Goal: Communication & Community: Answer question/provide support

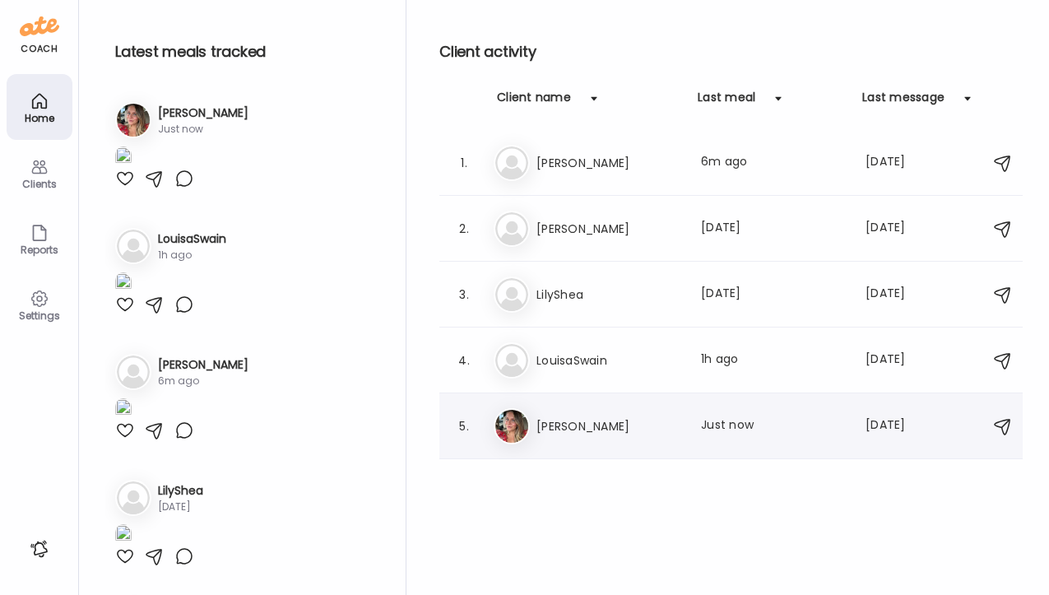
click at [586, 420] on h3 "[PERSON_NAME]" at bounding box center [609, 426] width 145 height 20
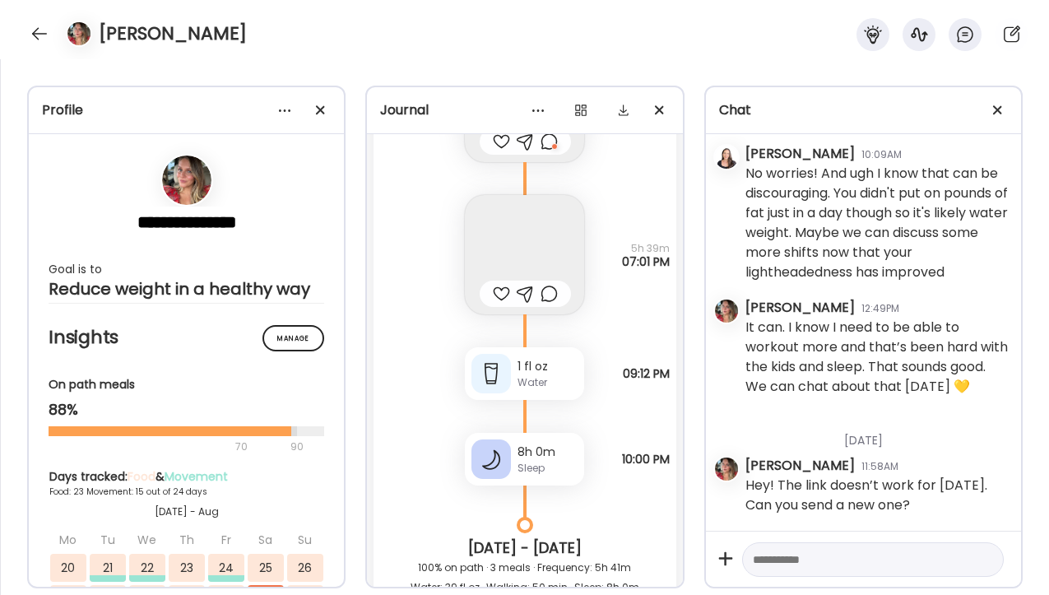
scroll to position [49042, 0]
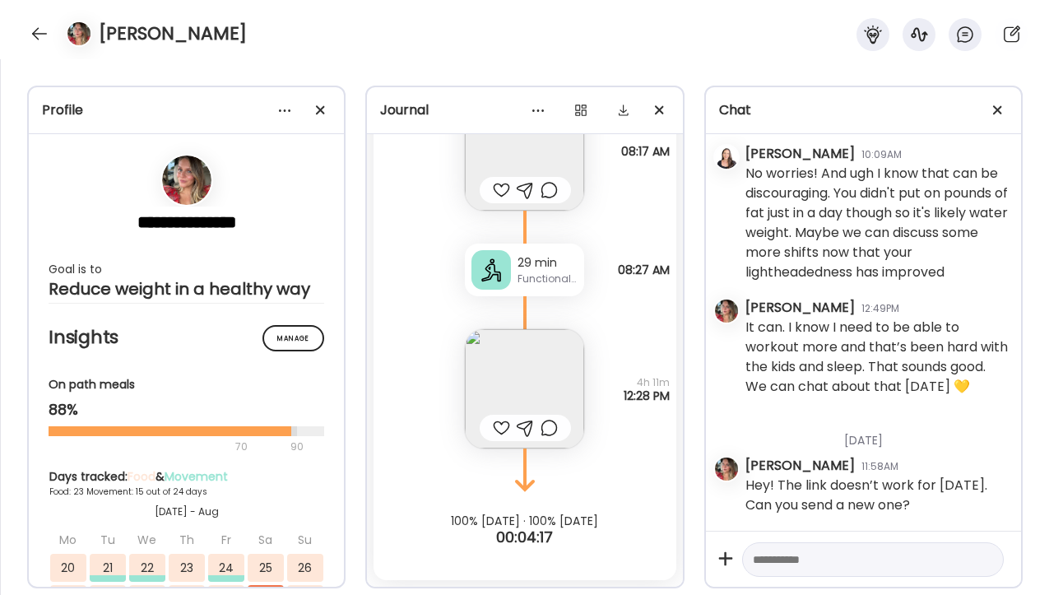
click at [786, 558] on textarea at bounding box center [858, 560] width 211 height 20
type textarea "**********"
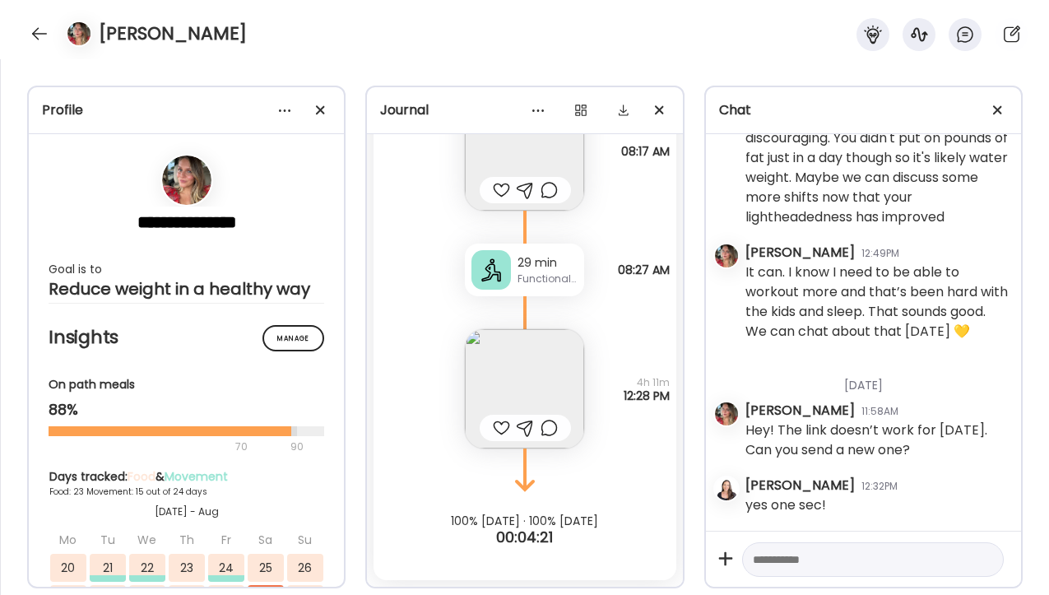
scroll to position [50258, 0]
click at [765, 562] on textarea at bounding box center [858, 560] width 211 height 20
paste textarea "**********"
type textarea "**********"
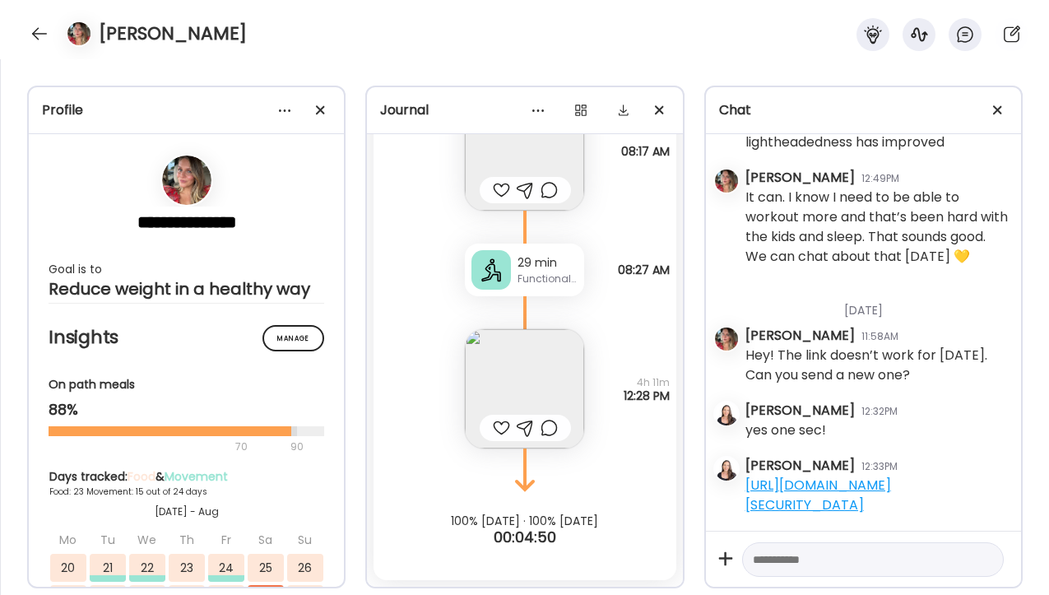
scroll to position [50372, 0]
click at [776, 557] on textarea at bounding box center [858, 560] width 211 height 20
type textarea "**********"
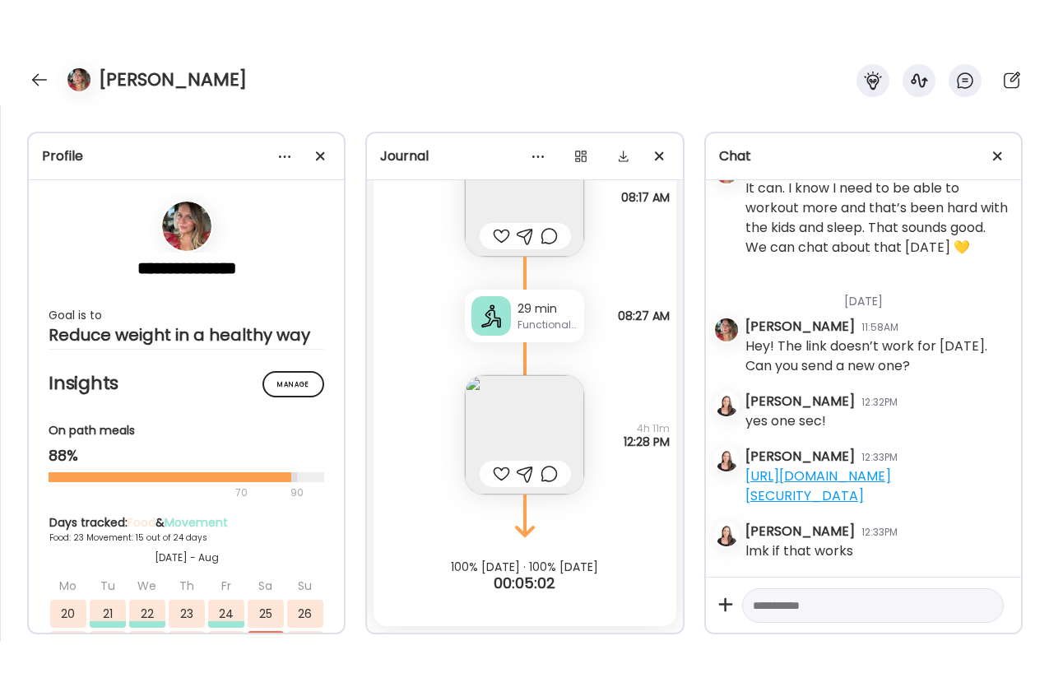
scroll to position [50427, 0]
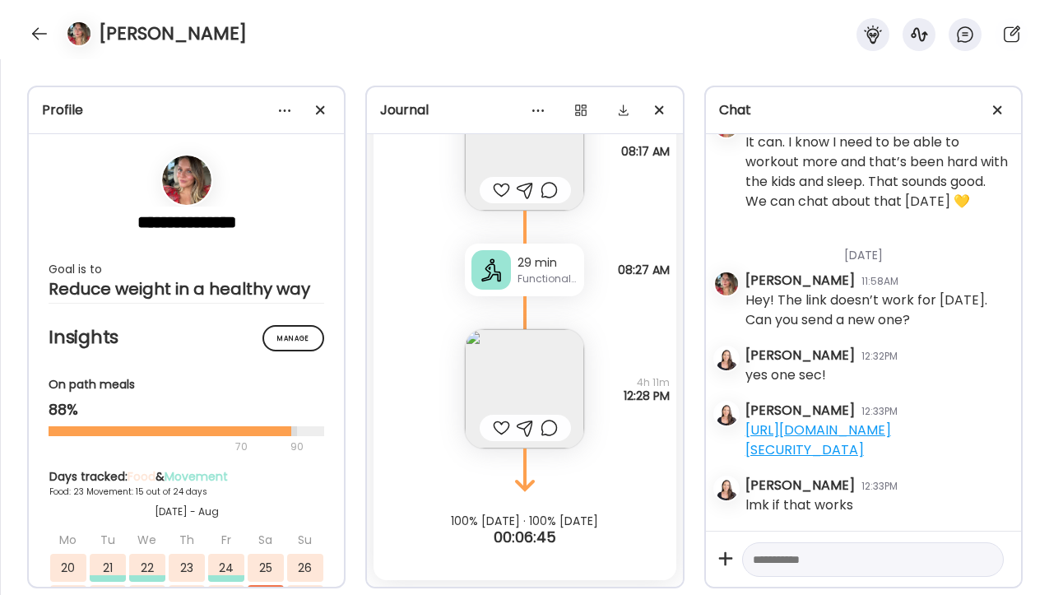
click at [548, 374] on img at bounding box center [524, 388] width 119 height 119
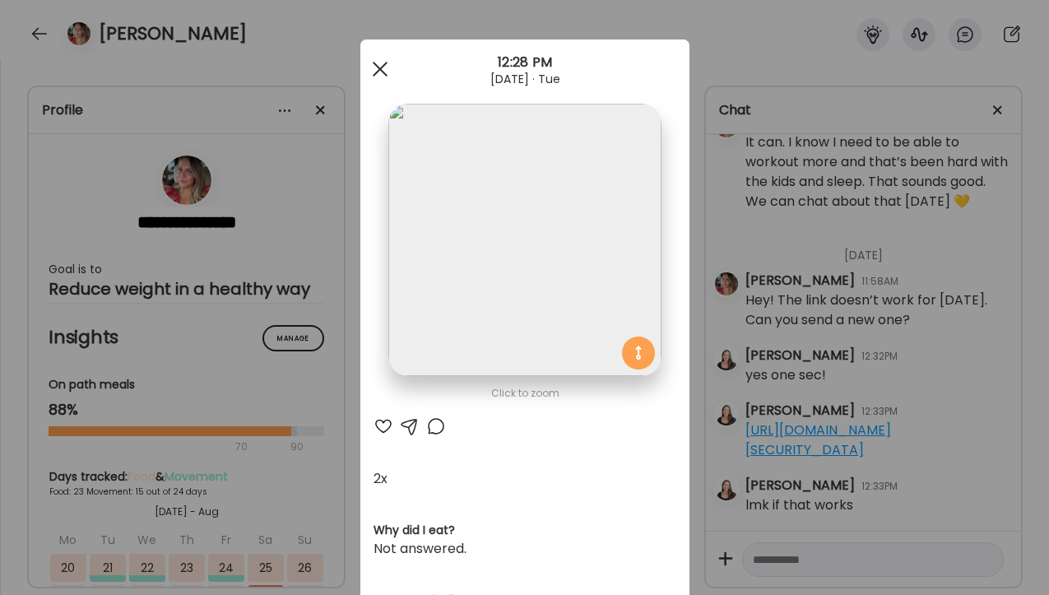
click at [374, 69] on span at bounding box center [379, 69] width 15 height 15
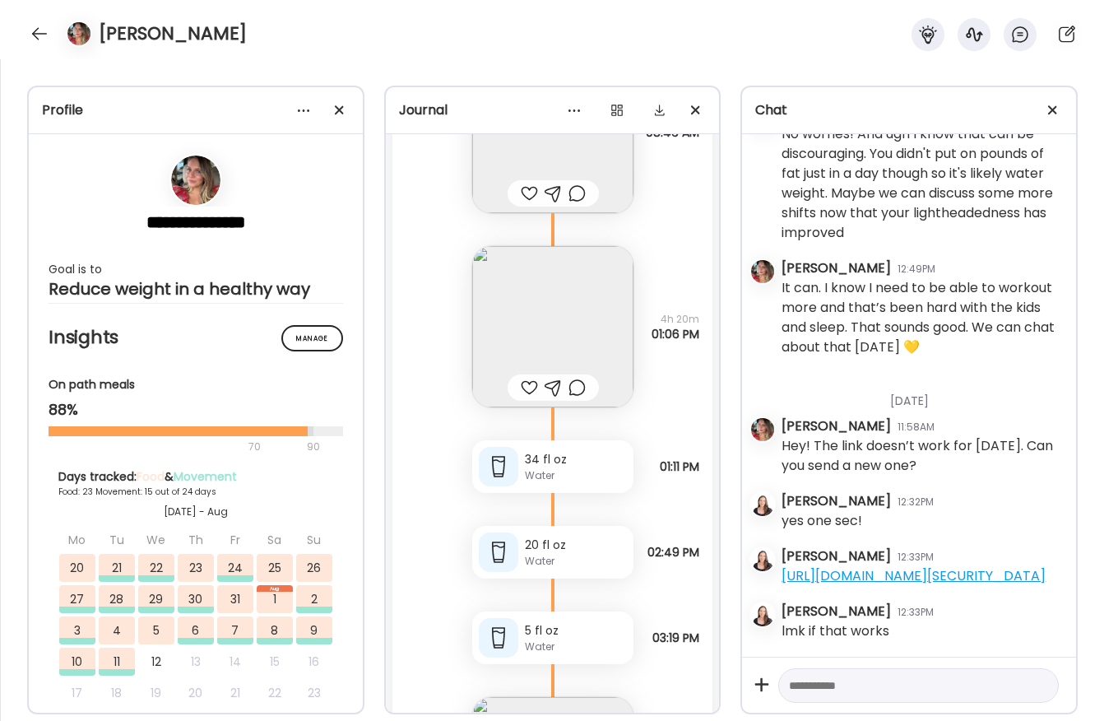
scroll to position [52350, 0]
click at [569, 369] on img at bounding box center [552, 324] width 161 height 161
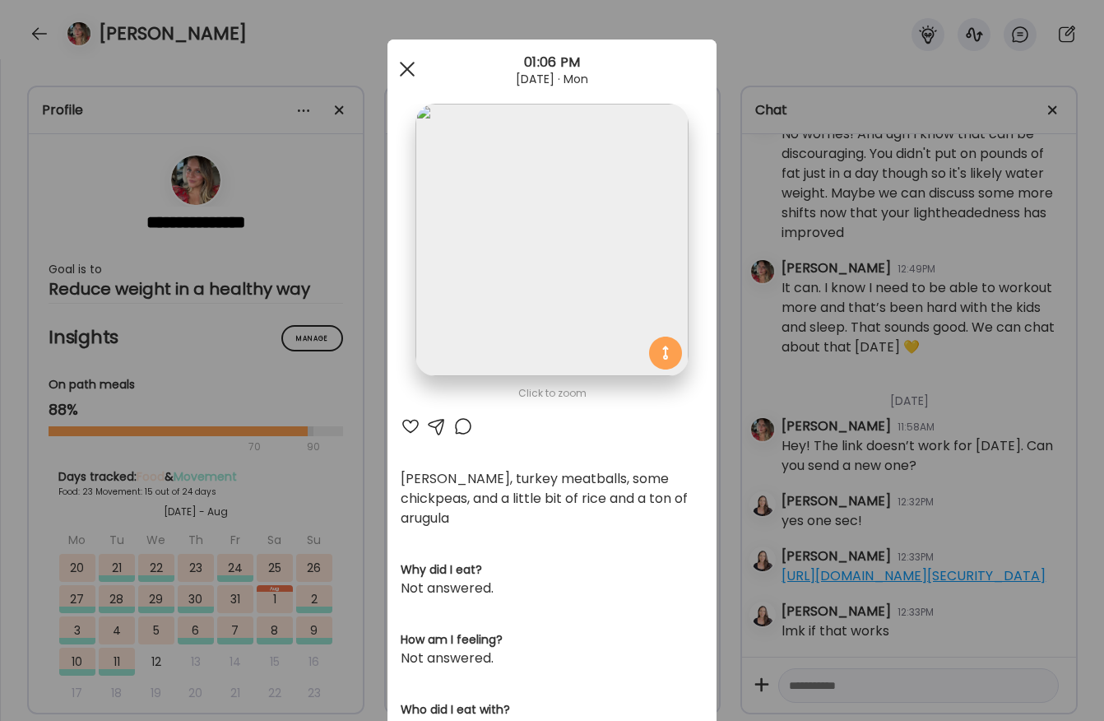
click at [403, 72] on span at bounding box center [407, 69] width 15 height 15
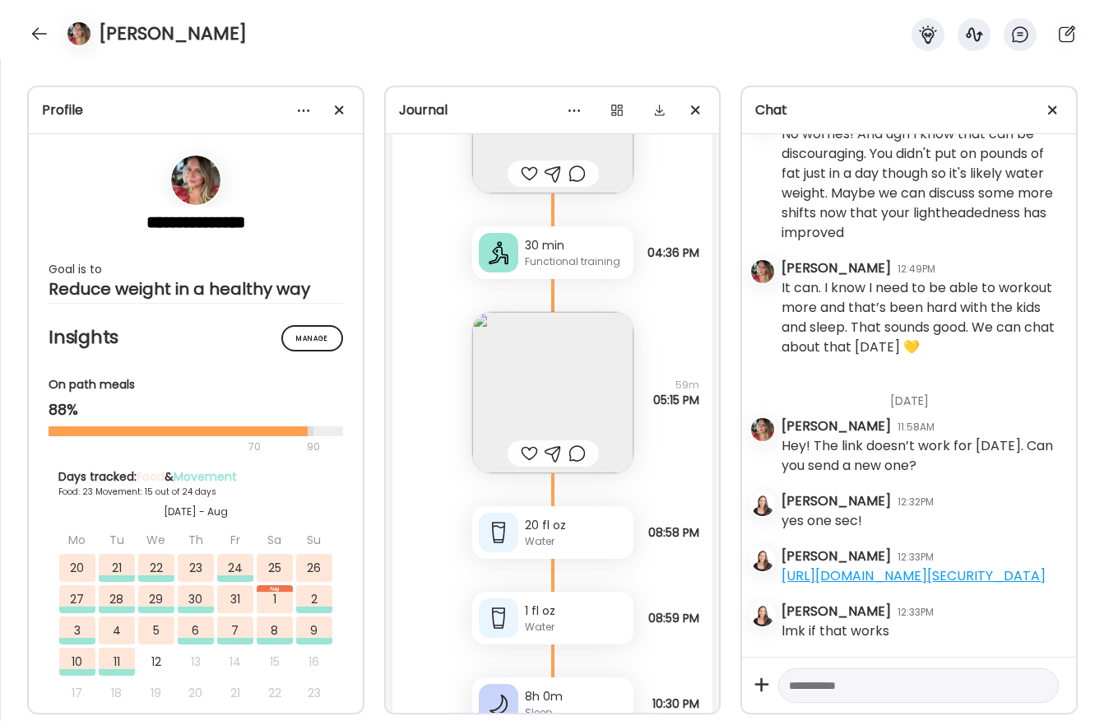
scroll to position [53013, 0]
click at [599, 396] on img at bounding box center [552, 391] width 161 height 161
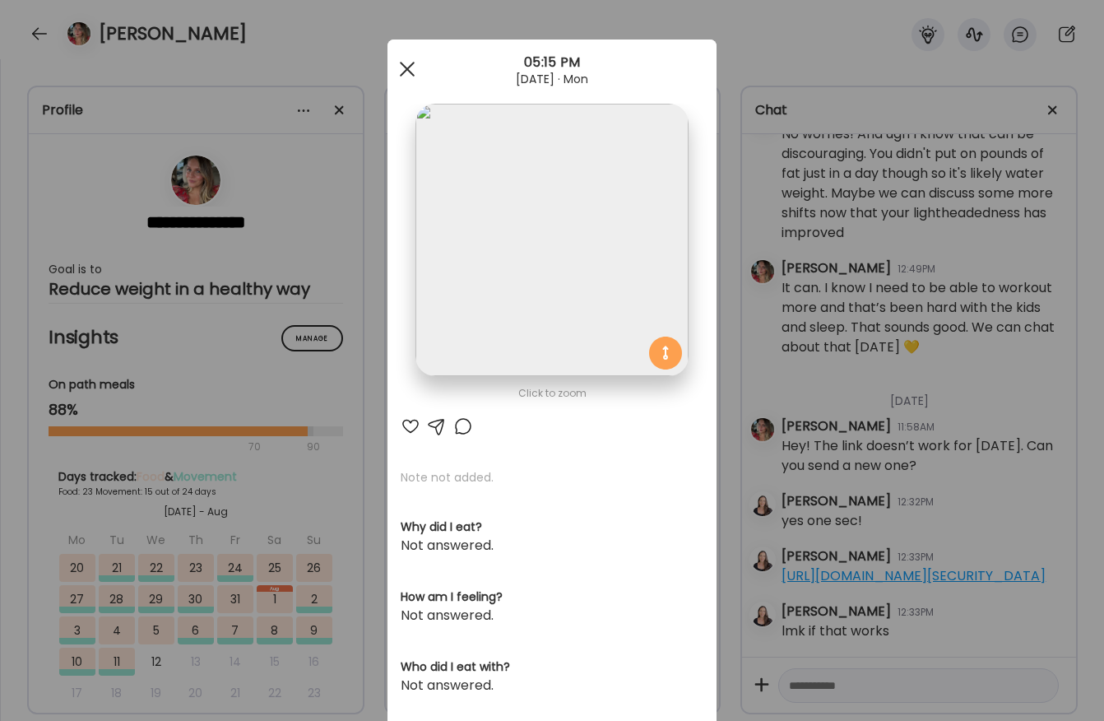
click at [412, 58] on div at bounding box center [407, 69] width 33 height 33
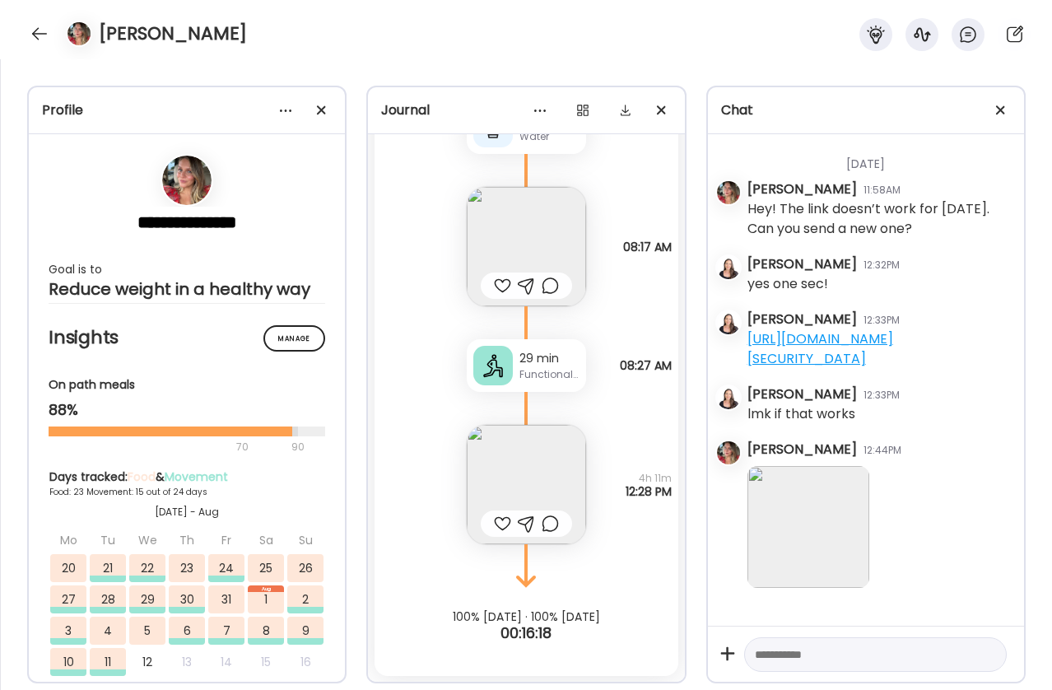
scroll to position [50440, 0]
click at [900, 436] on div "[PERSON_NAME] 11:58AM Hey! The link doesn’t work for [DATE]. Can you send a new…" at bounding box center [878, 395] width 263 height 433
click at [843, 515] on img at bounding box center [808, 527] width 122 height 122
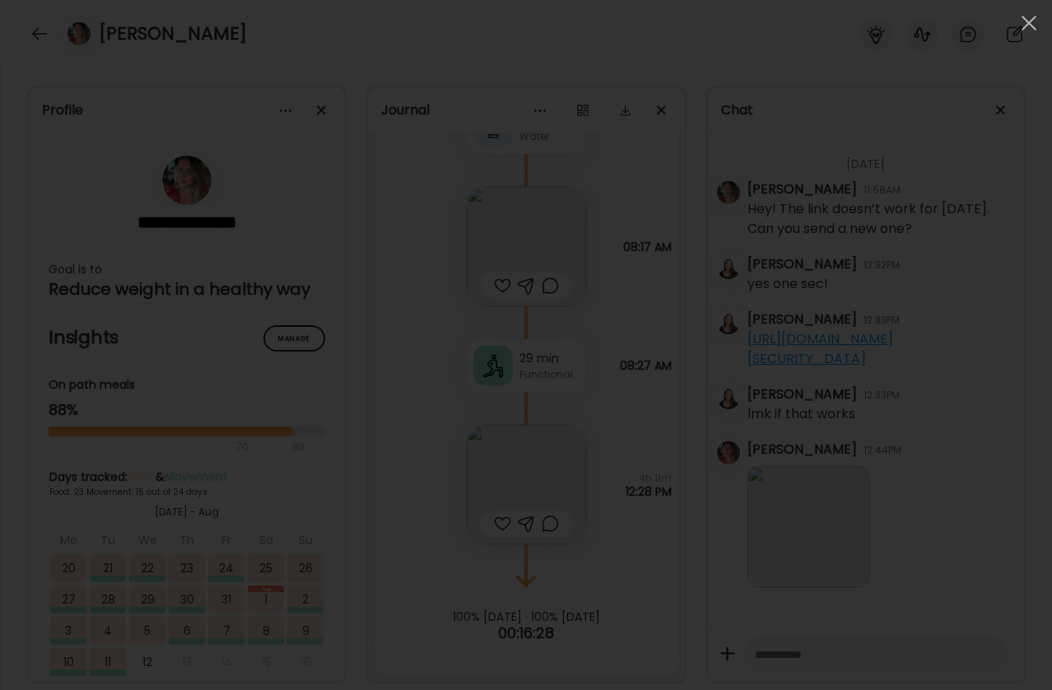
click at [849, 331] on div at bounding box center [525, 344] width 1025 height 663
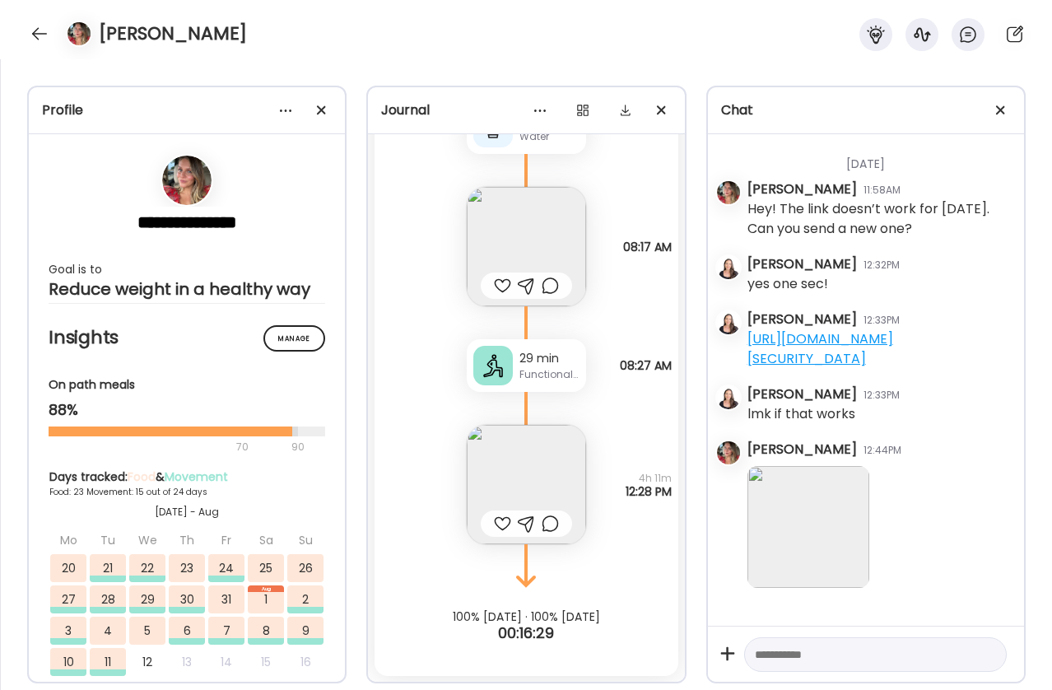
click at [764, 459] on div at bounding box center [878, 527] width 263 height 137
click at [799, 497] on img at bounding box center [808, 527] width 122 height 122
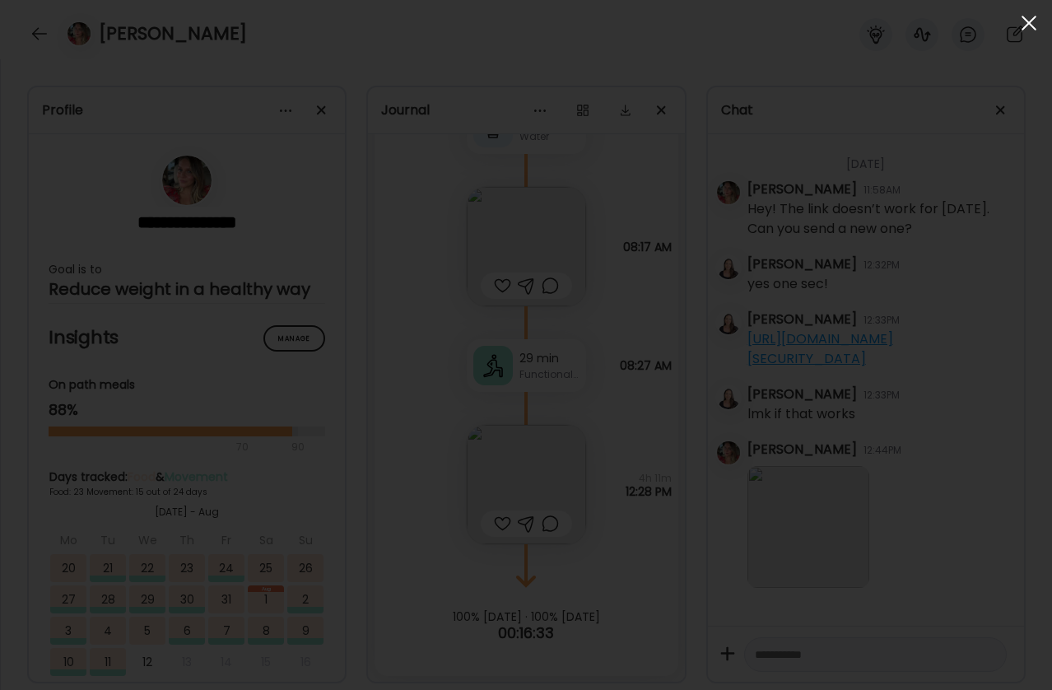
click at [1034, 17] on span at bounding box center [1028, 23] width 15 height 15
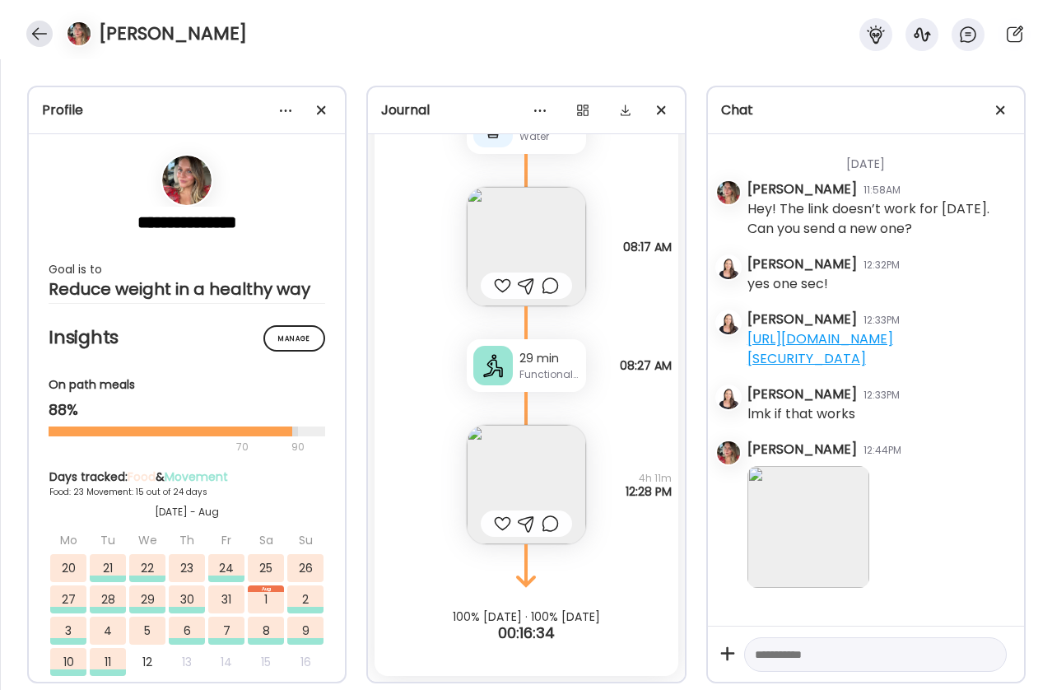
click at [30, 31] on div at bounding box center [39, 34] width 26 height 26
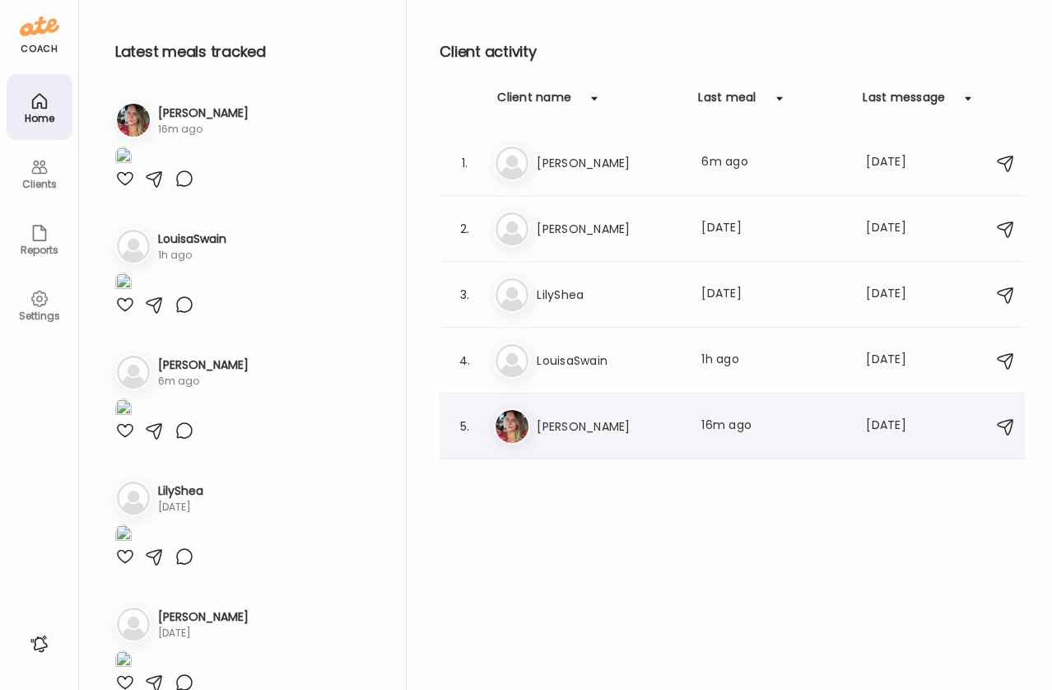
click at [616, 451] on div "5. Sa [PERSON_NAME] Last meal: 16m ago Last message: [DATE]" at bounding box center [732, 426] width 586 height 66
click at [604, 423] on h3 "[PERSON_NAME]" at bounding box center [609, 426] width 145 height 20
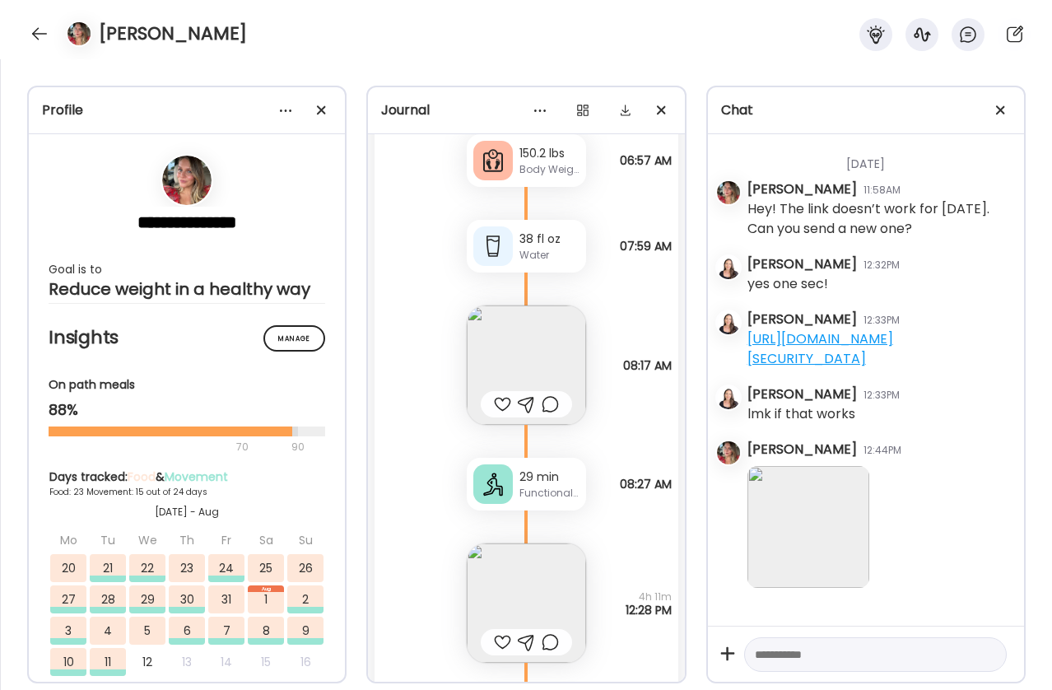
click at [801, 517] on img at bounding box center [808, 527] width 122 height 122
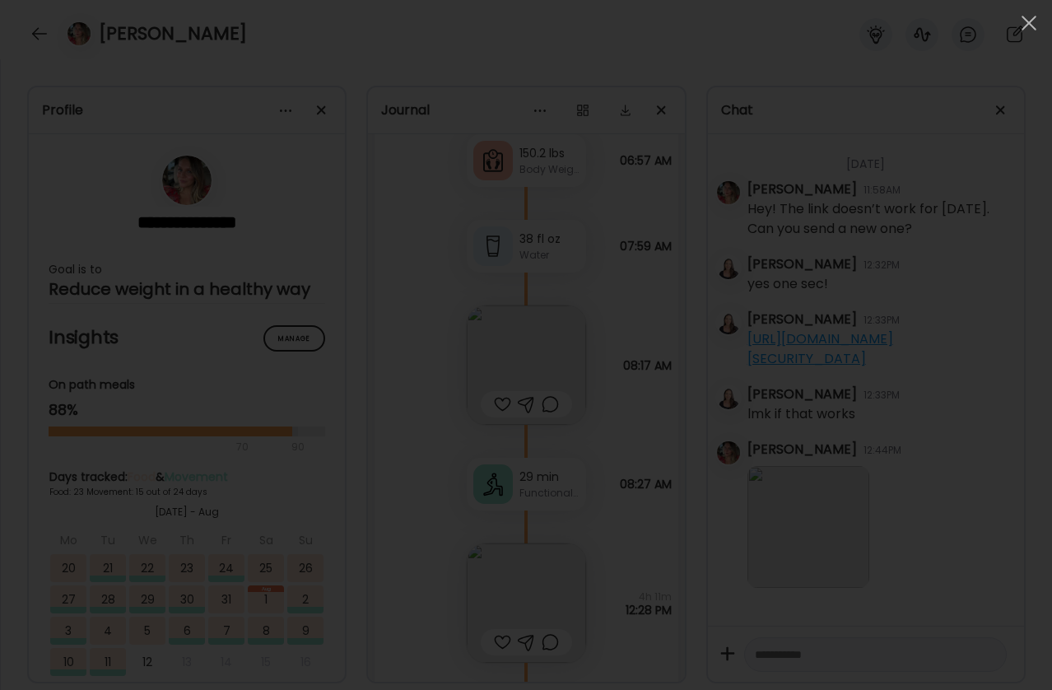
click at [804, 318] on div at bounding box center [525, 344] width 1025 height 663
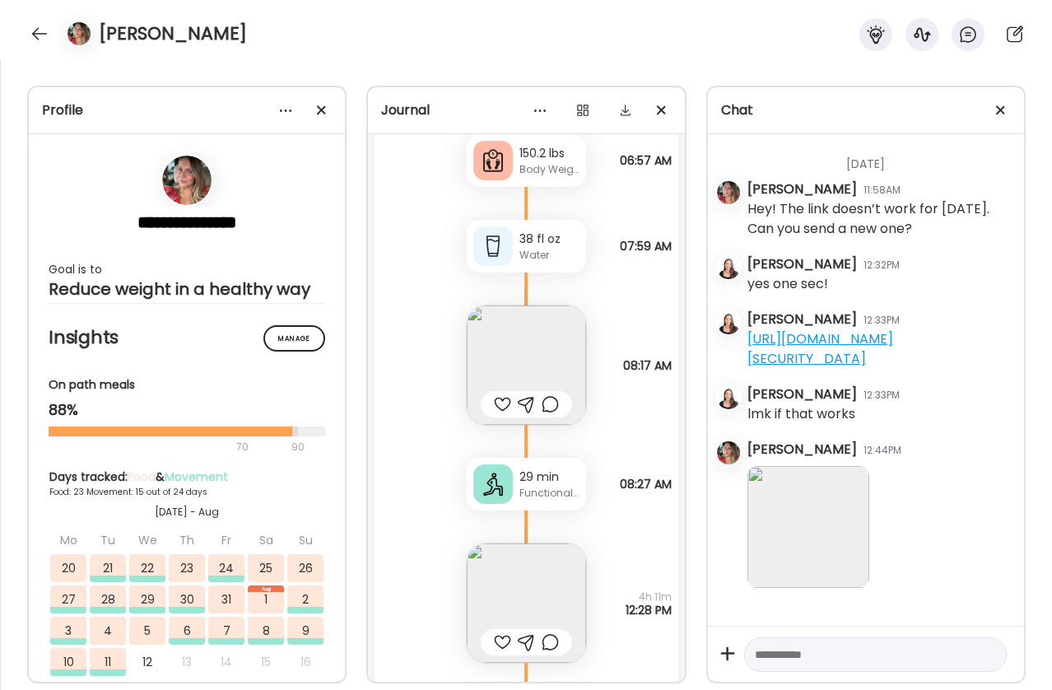
click at [807, 492] on img at bounding box center [808, 527] width 122 height 122
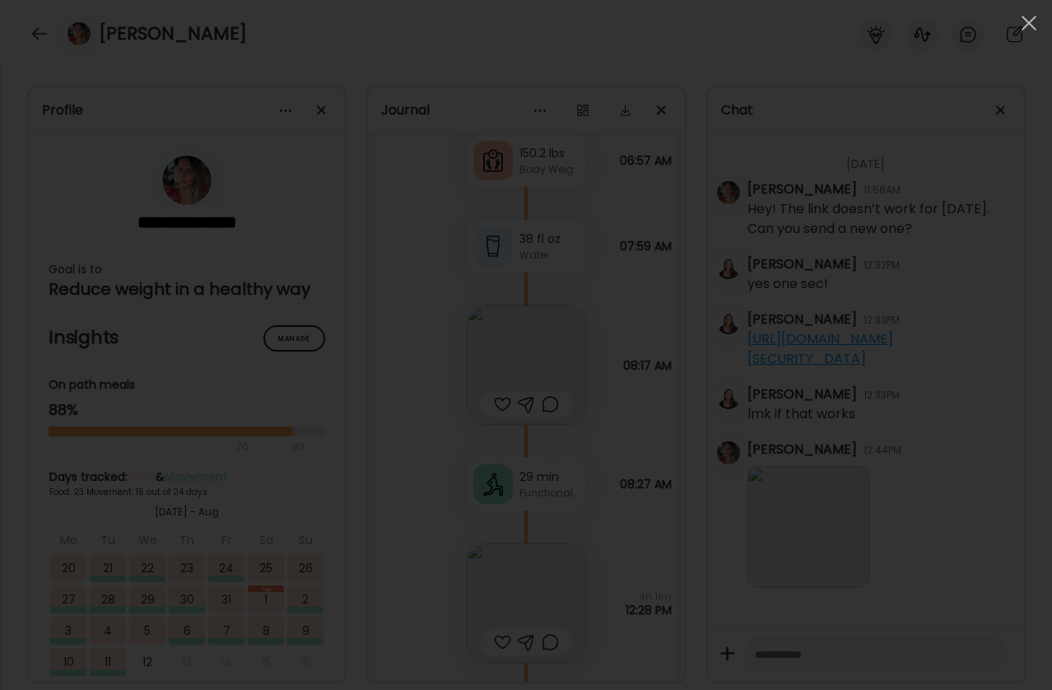
click at [806, 496] on div at bounding box center [525, 344] width 1025 height 663
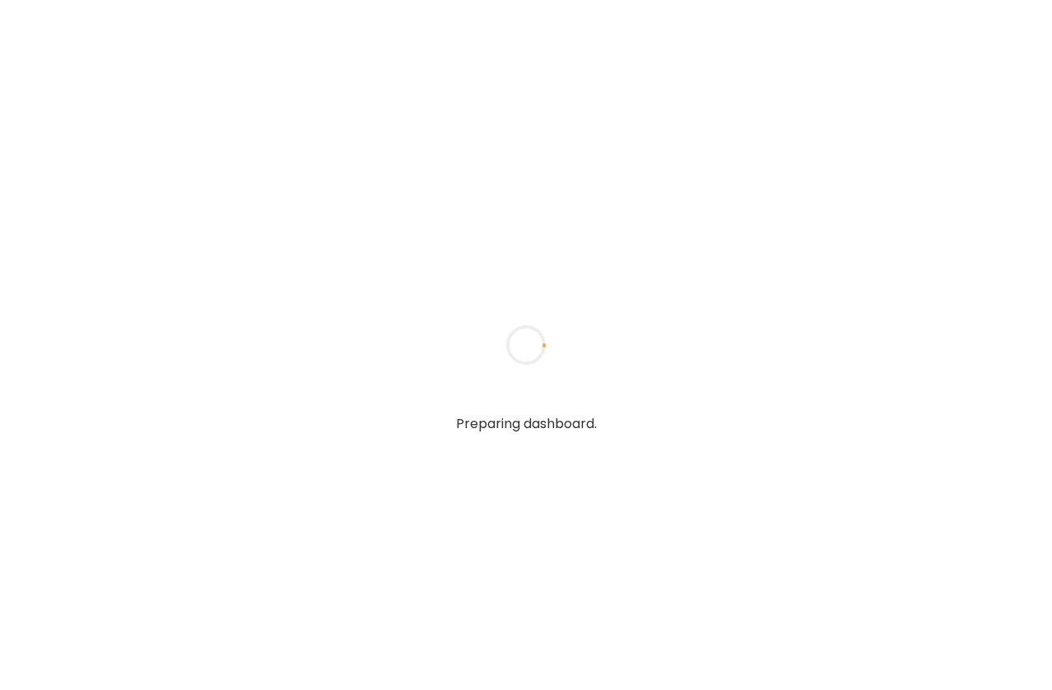
type textarea "**********"
type input "**********"
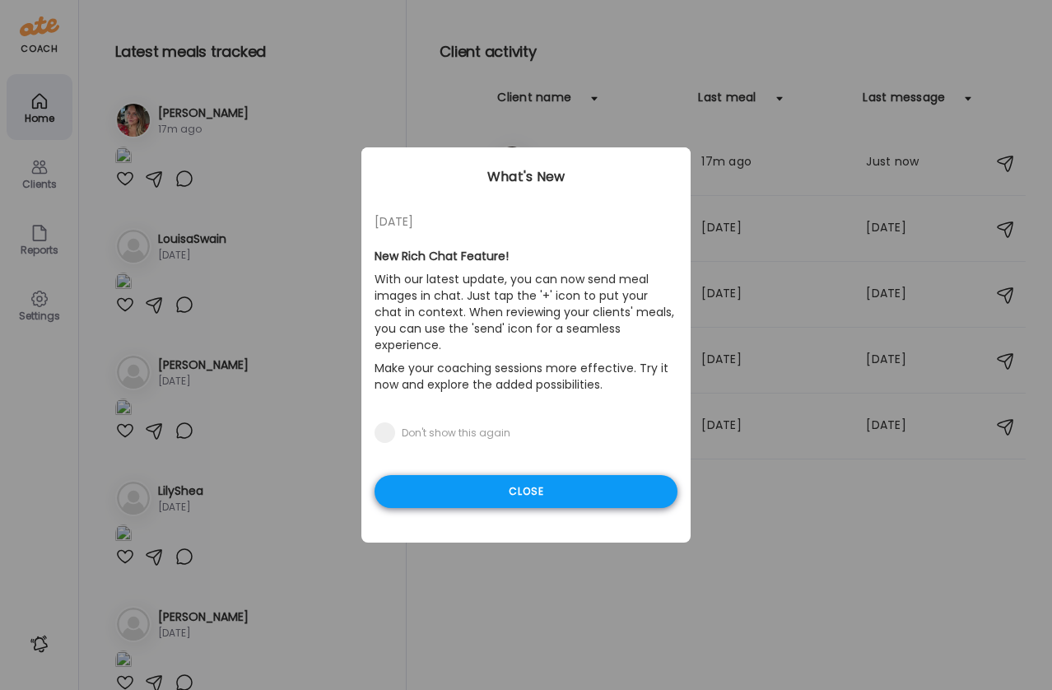
click at [574, 481] on div "Close" at bounding box center [525, 491] width 303 height 33
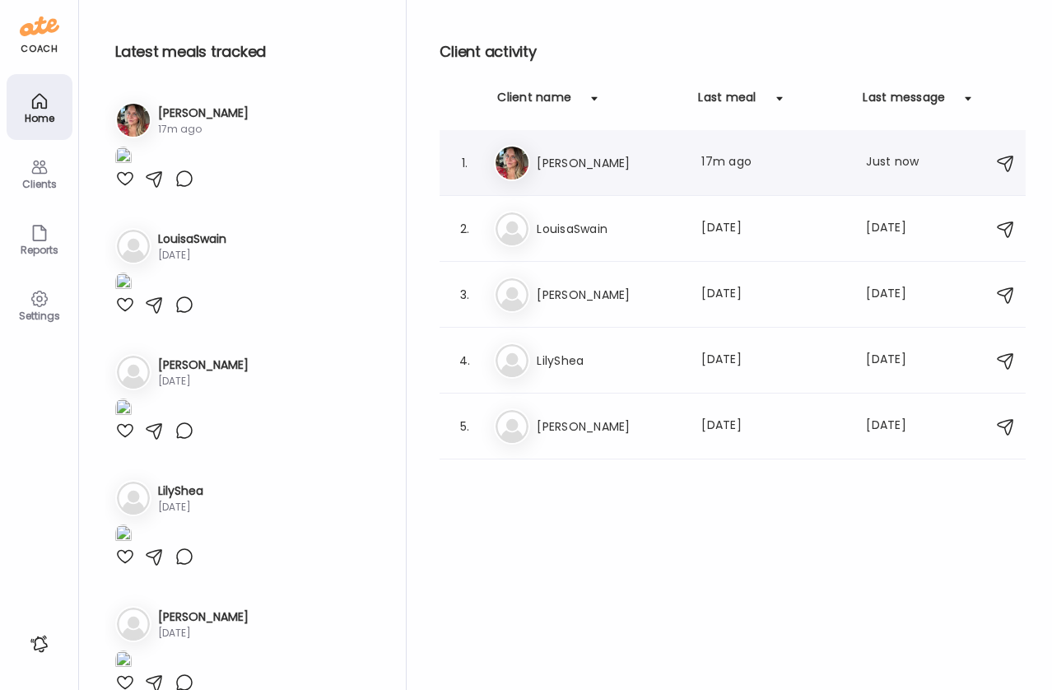
click at [608, 184] on div "1. Sa Saranne Alfieri Last meal: 17m ago Last message: Just now" at bounding box center [732, 163] width 586 height 66
click at [566, 160] on h3 "[PERSON_NAME]" at bounding box center [609, 163] width 145 height 20
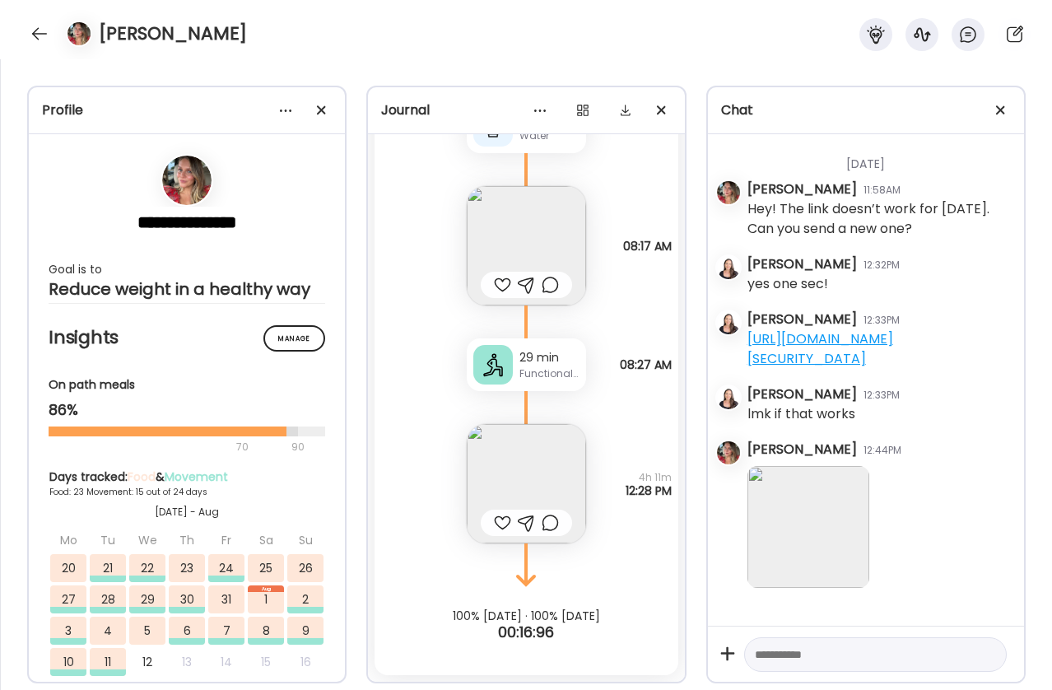
scroll to position [50440, 0]
click at [834, 544] on img at bounding box center [808, 527] width 122 height 122
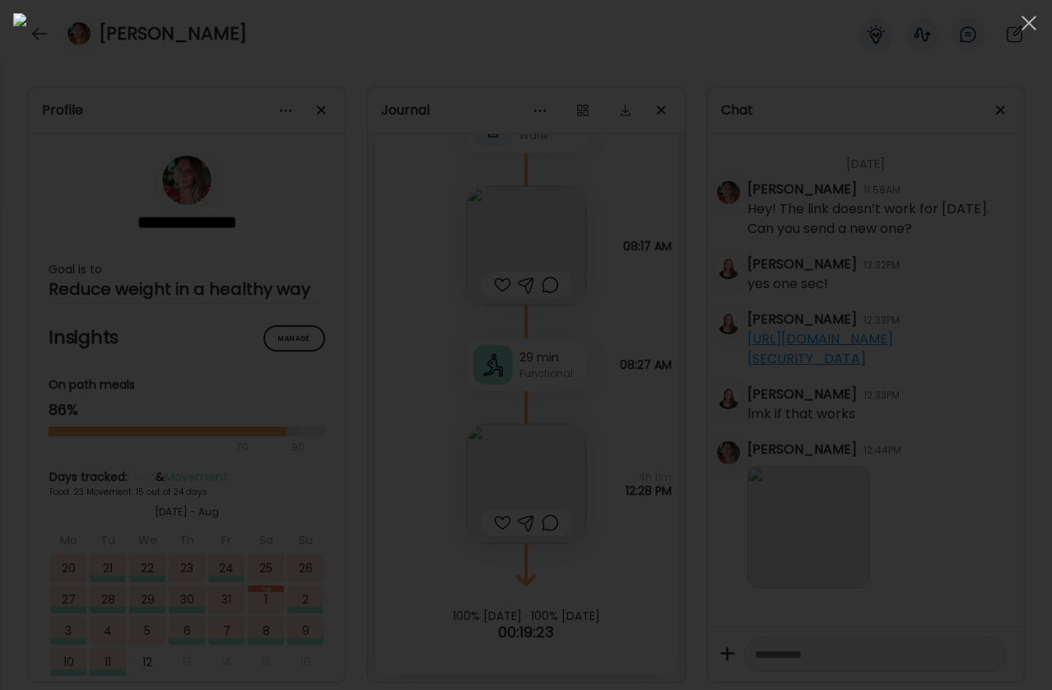
click at [893, 216] on div at bounding box center [525, 344] width 1025 height 663
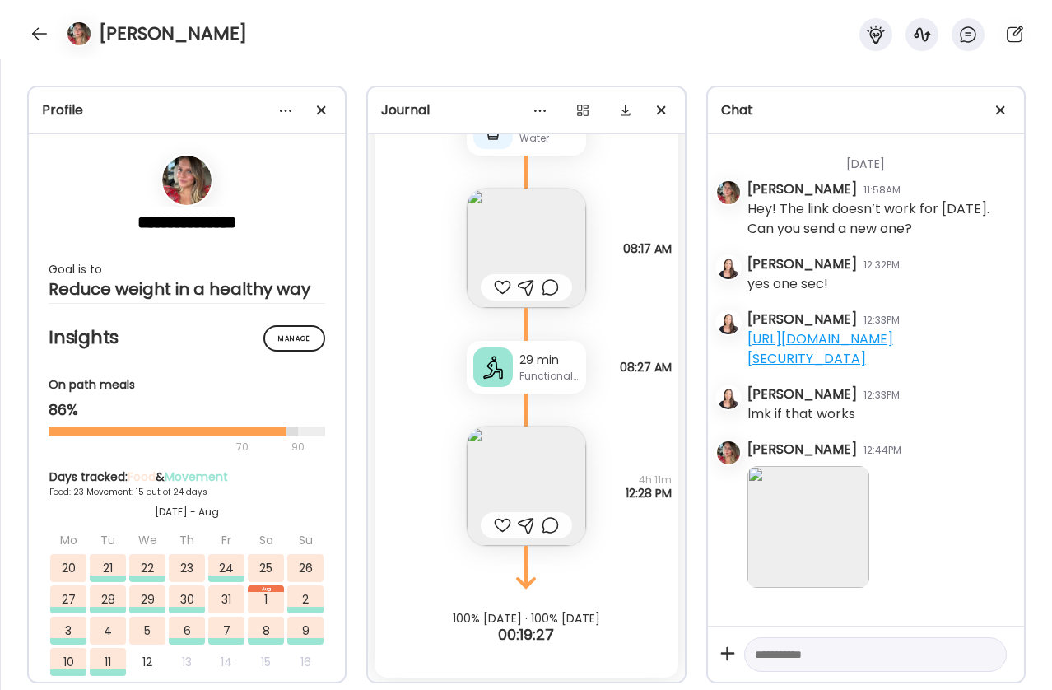
scroll to position [48690, 0]
click at [842, 552] on img at bounding box center [808, 527] width 122 height 122
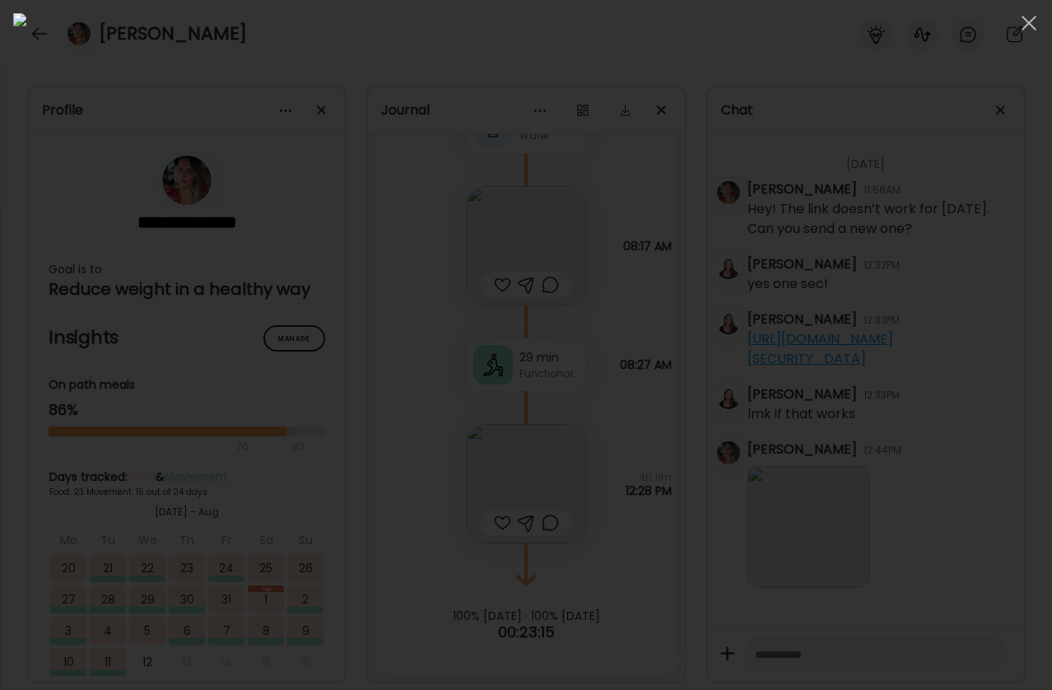
click at [948, 177] on div at bounding box center [525, 344] width 1025 height 663
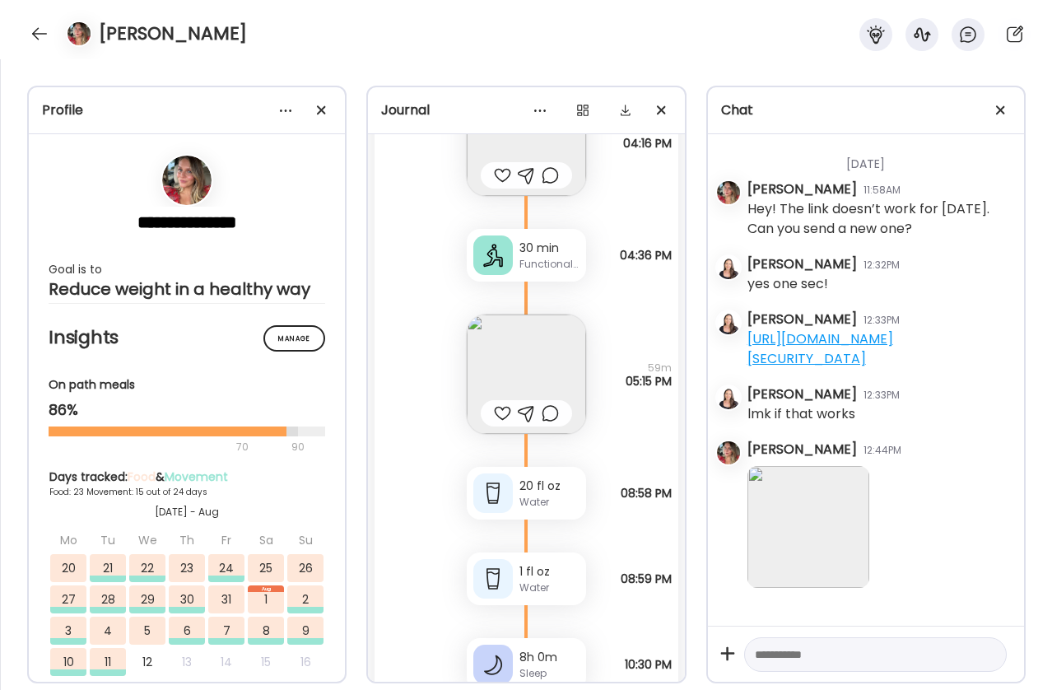
scroll to position [47728, 0]
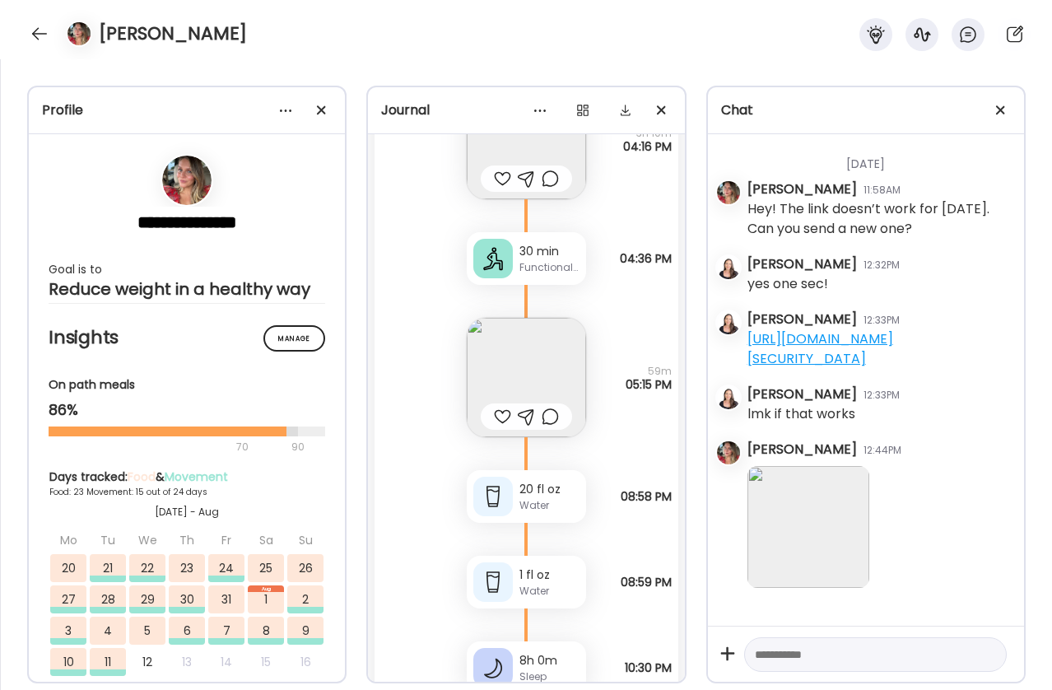
click at [546, 364] on img at bounding box center [526, 377] width 119 height 119
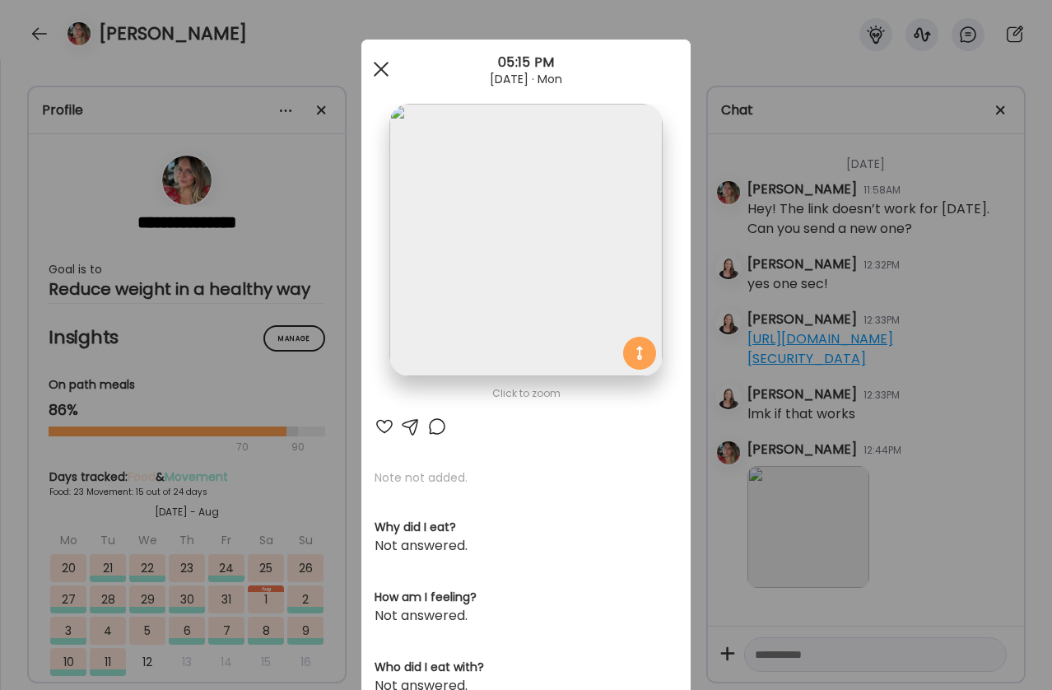
click at [374, 72] on span at bounding box center [381, 69] width 15 height 15
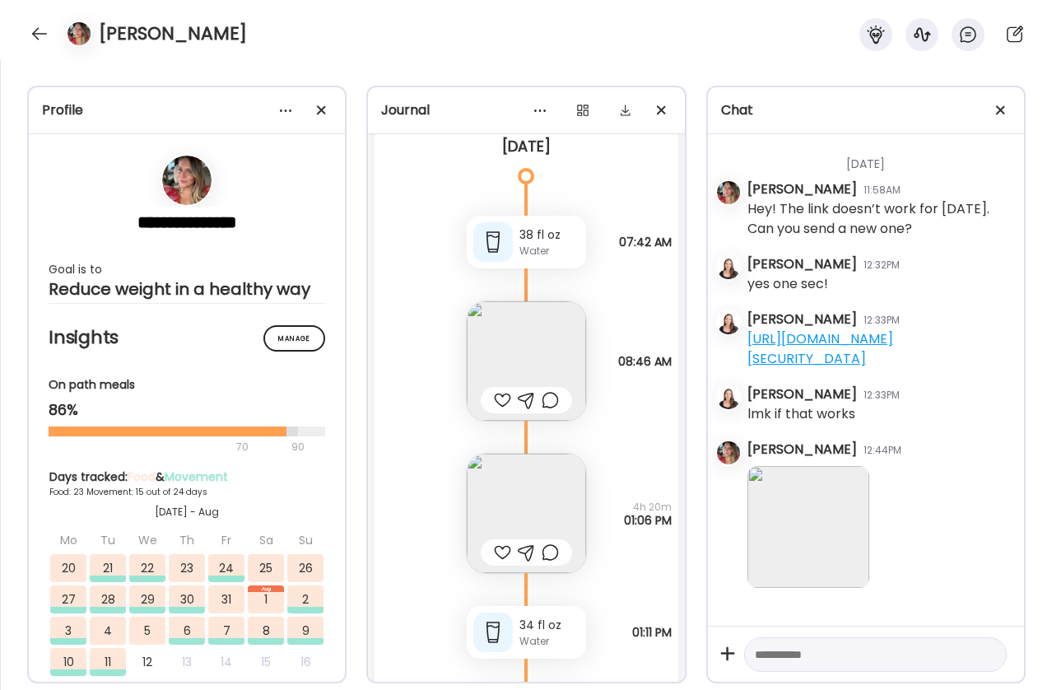
scroll to position [46939, 0]
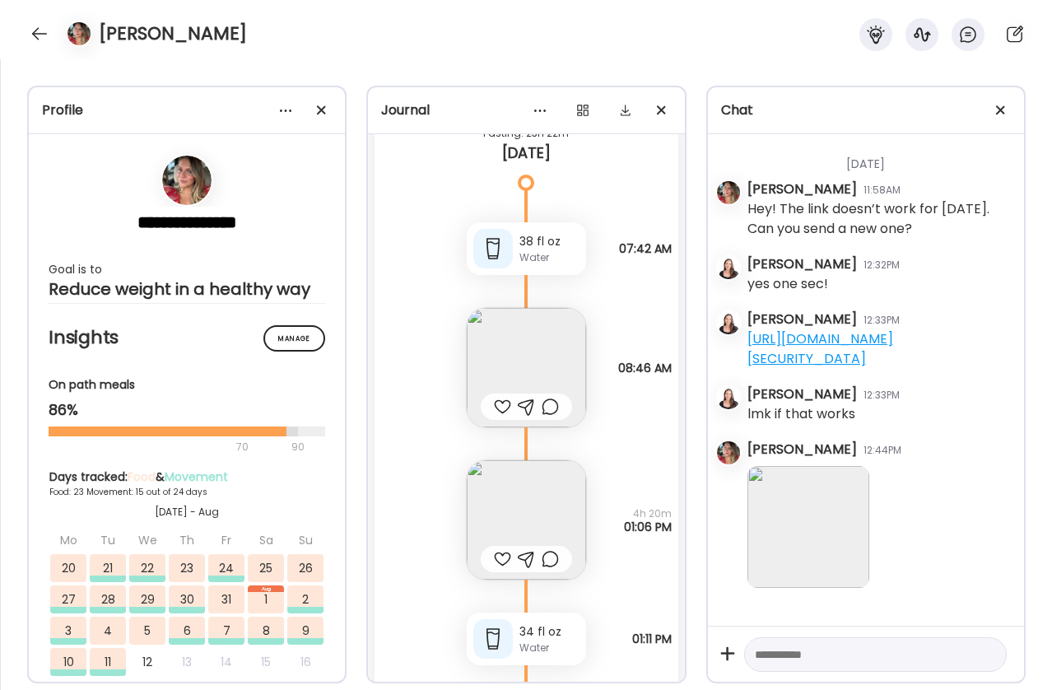
click at [554, 492] on img at bounding box center [526, 519] width 119 height 119
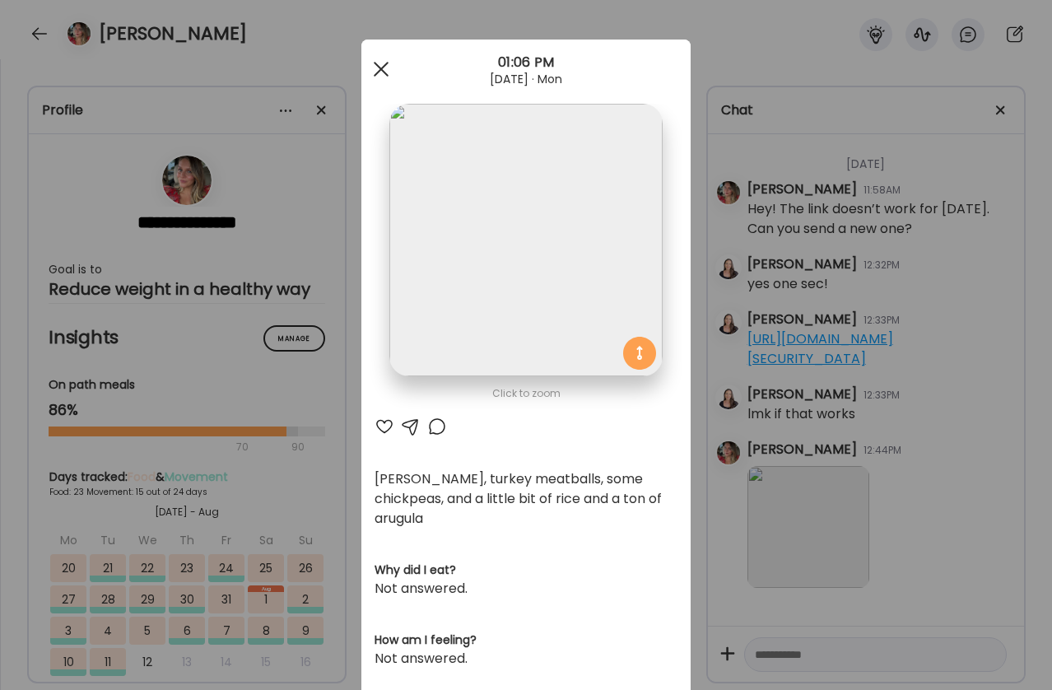
click at [373, 73] on div at bounding box center [381, 69] width 33 height 33
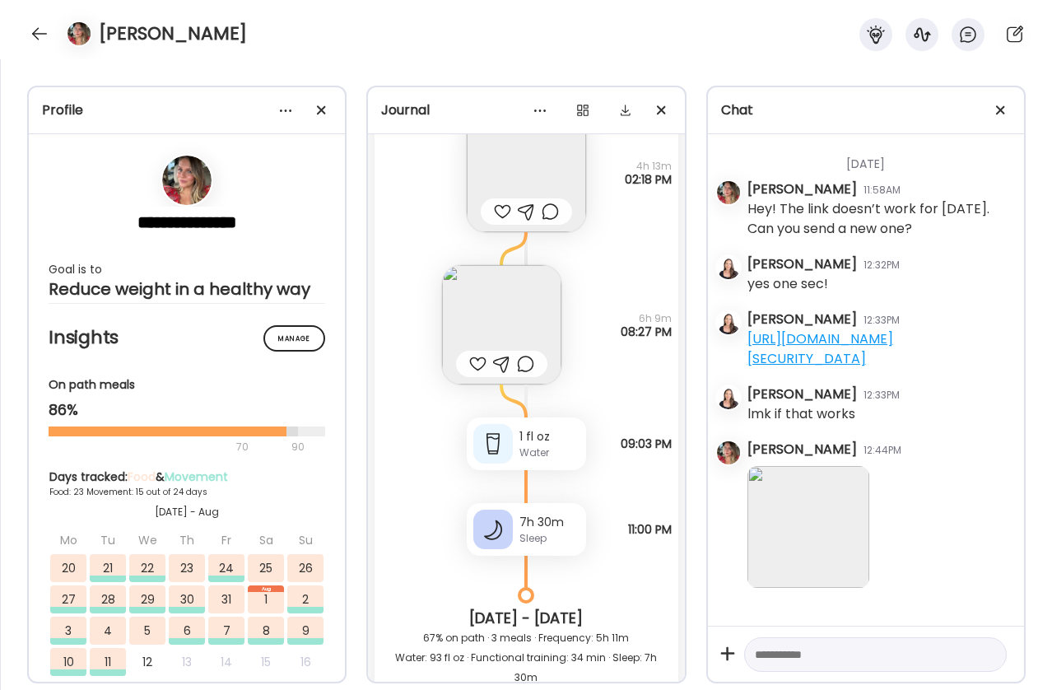
scroll to position [45576, 0]
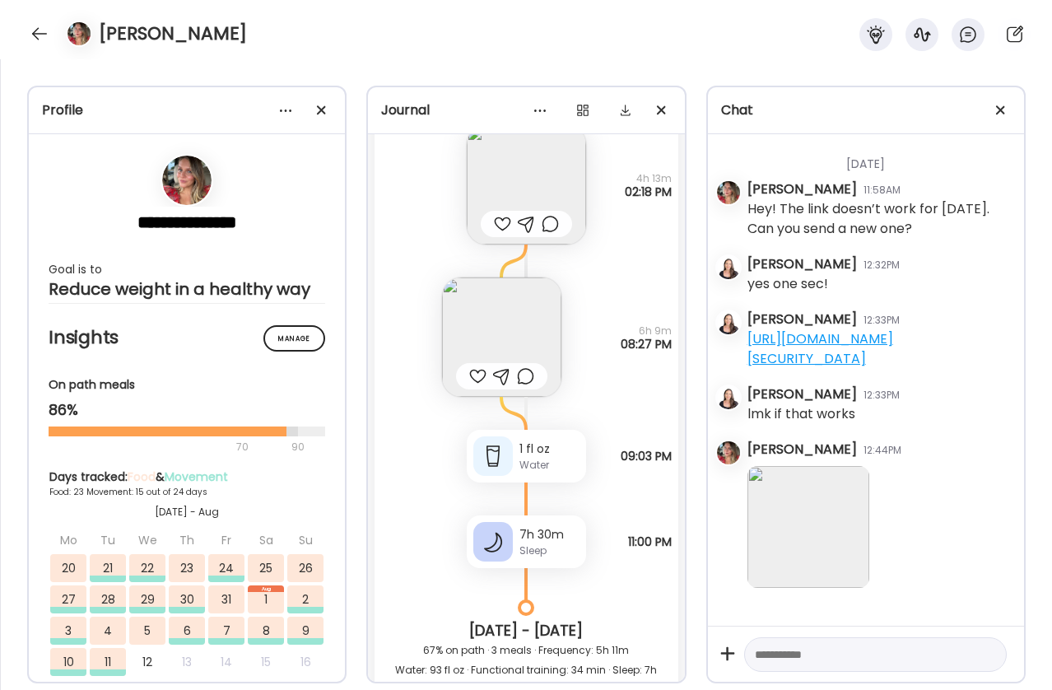
click at [511, 330] on img at bounding box center [501, 336] width 119 height 119
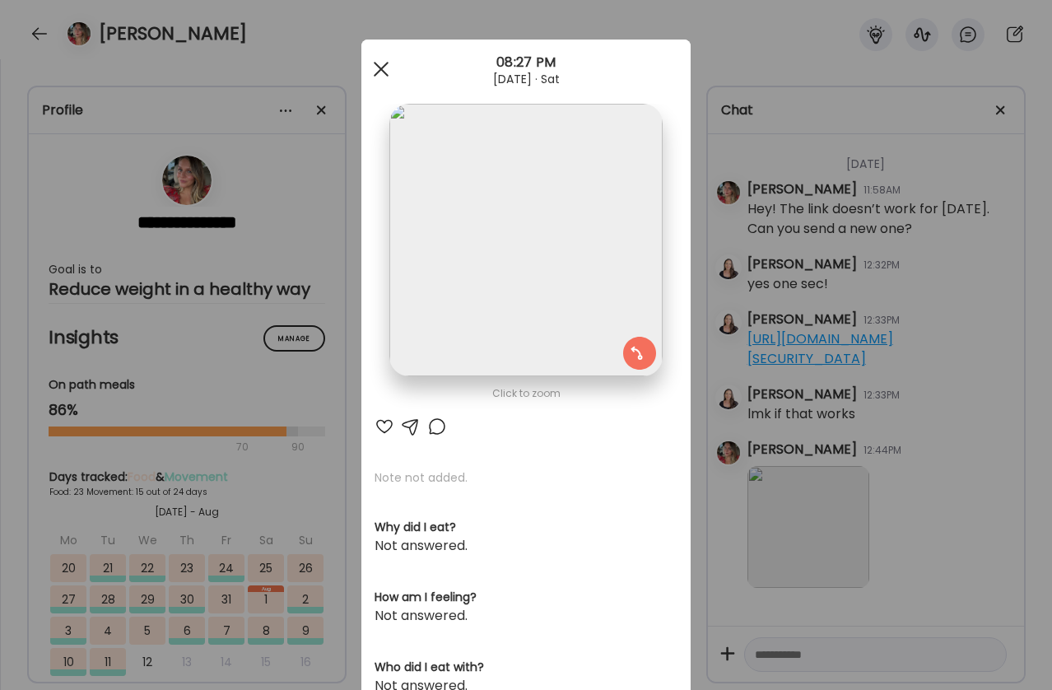
click at [371, 69] on div at bounding box center [381, 69] width 33 height 33
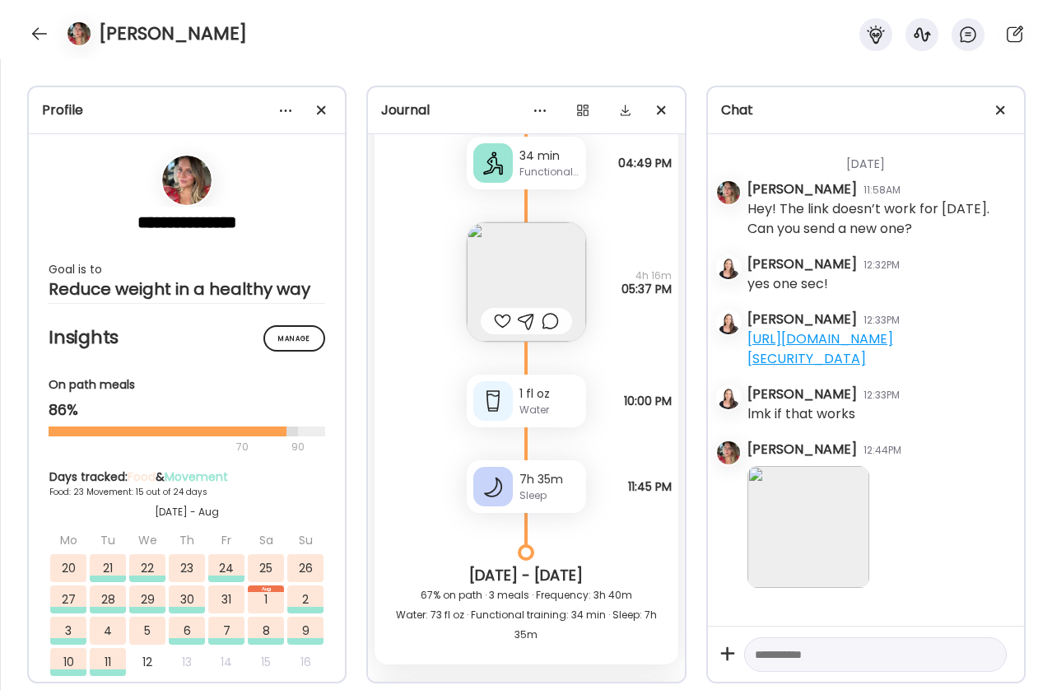
scroll to position [44405, 0]
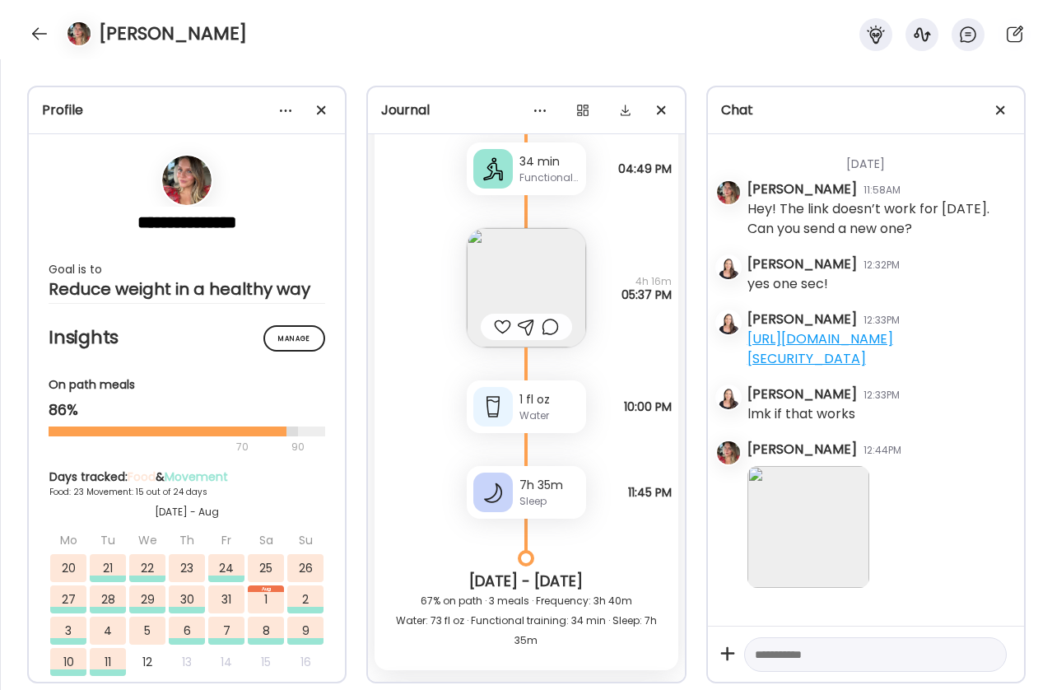
click at [550, 288] on img at bounding box center [526, 287] width 119 height 119
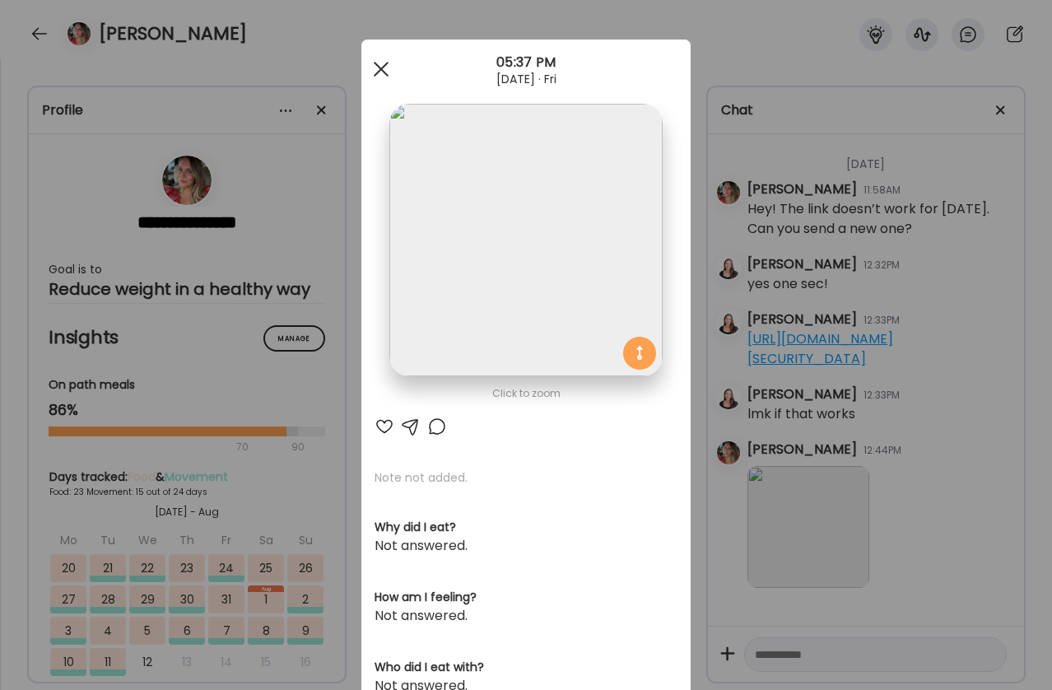
click at [385, 65] on div at bounding box center [381, 69] width 33 height 33
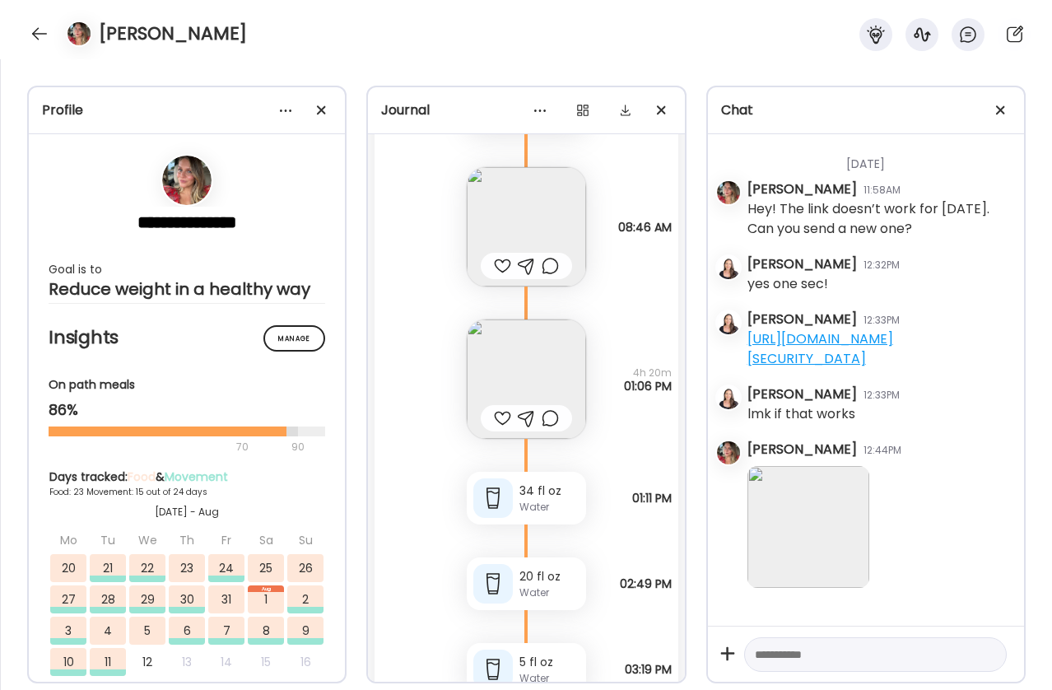
scroll to position [47072, 0]
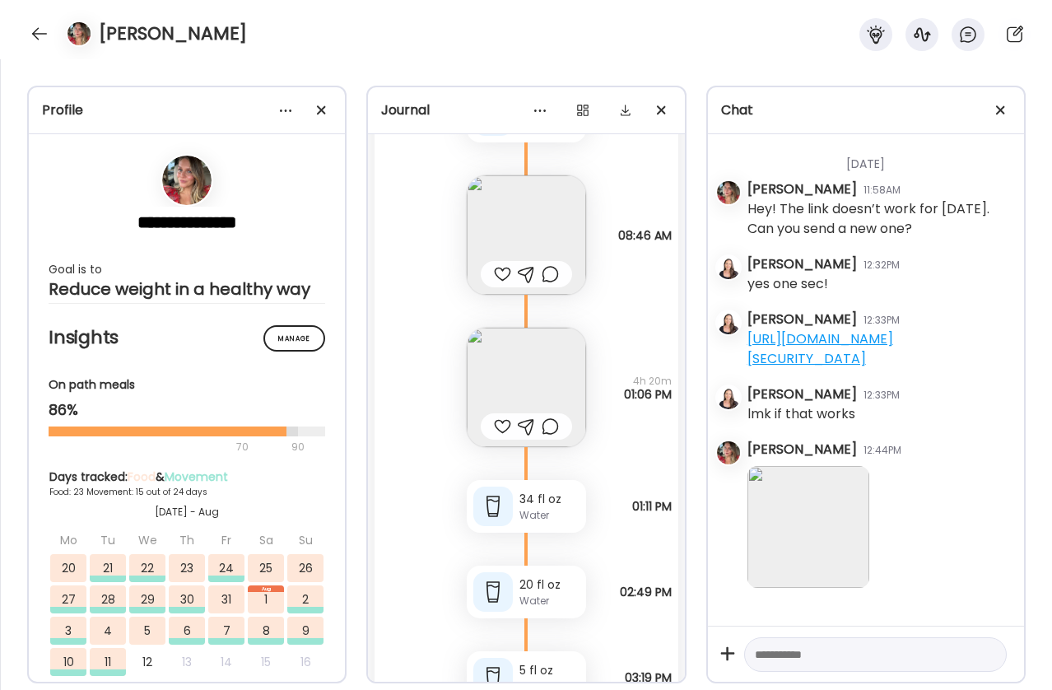
click at [559, 366] on img at bounding box center [526, 387] width 119 height 119
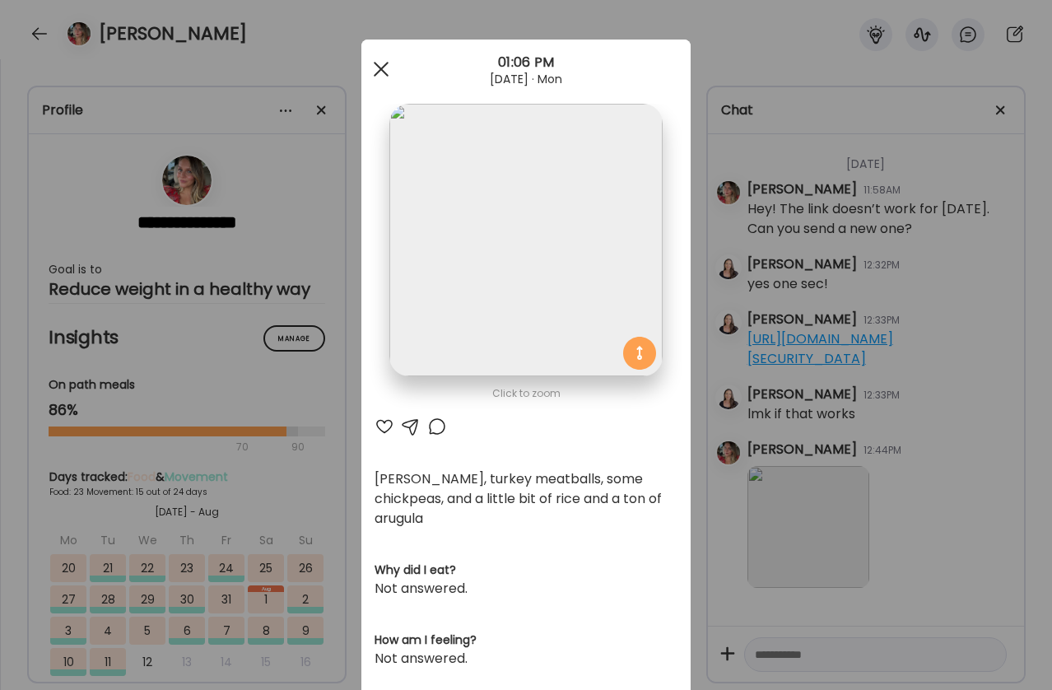
click at [375, 68] on span at bounding box center [381, 69] width 15 height 15
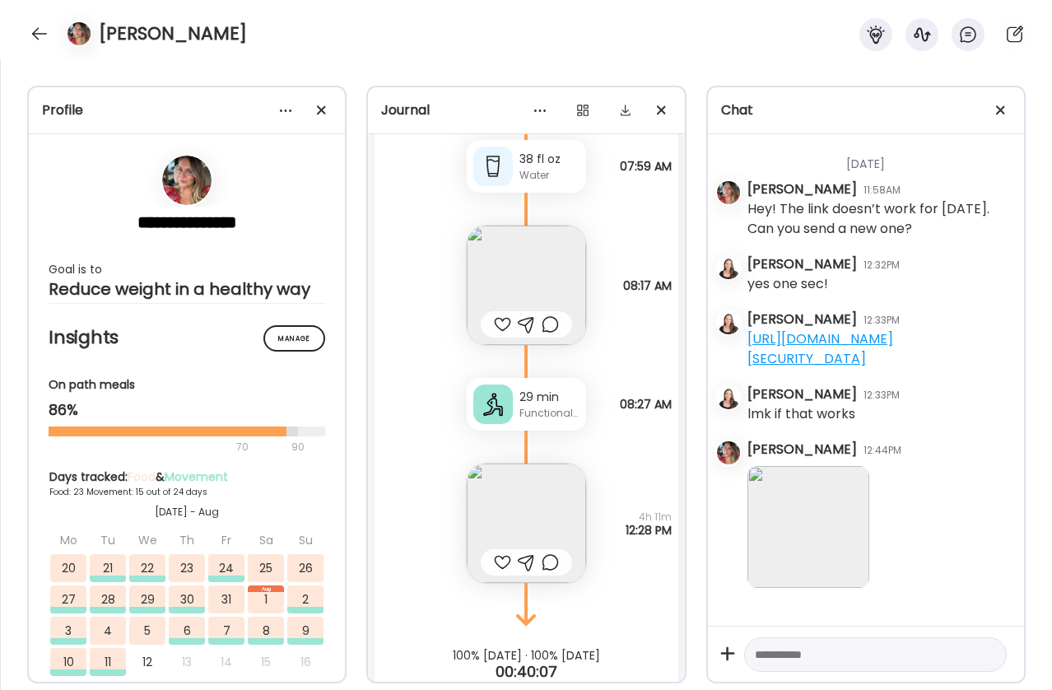
scroll to position [48690, 0]
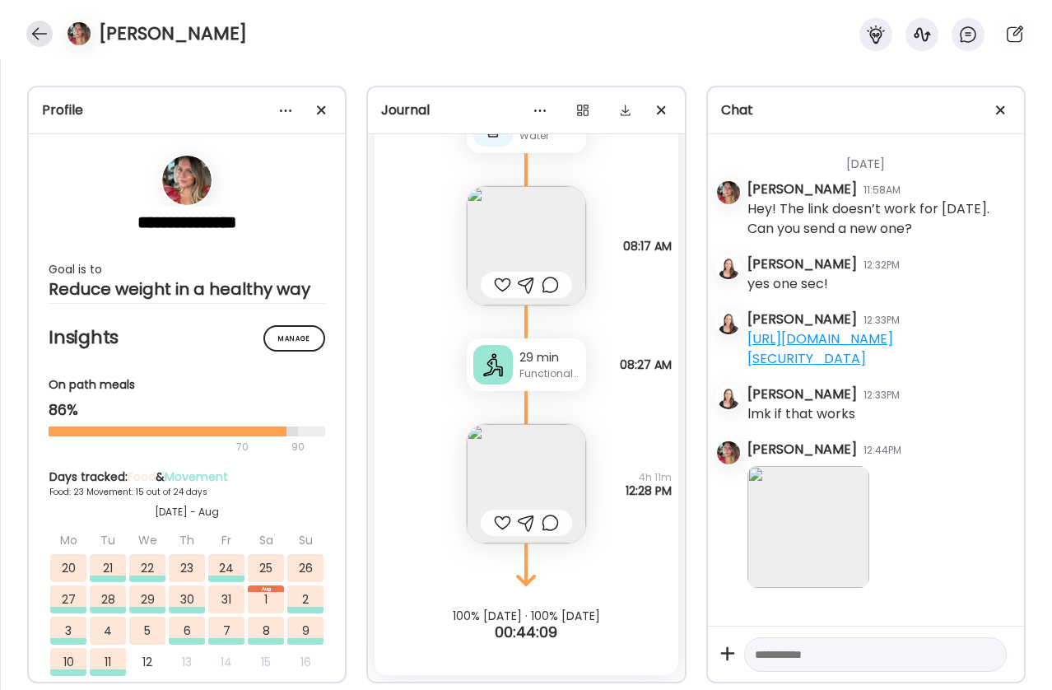
click at [38, 38] on div at bounding box center [39, 34] width 26 height 26
